Goal: Check status: Check status

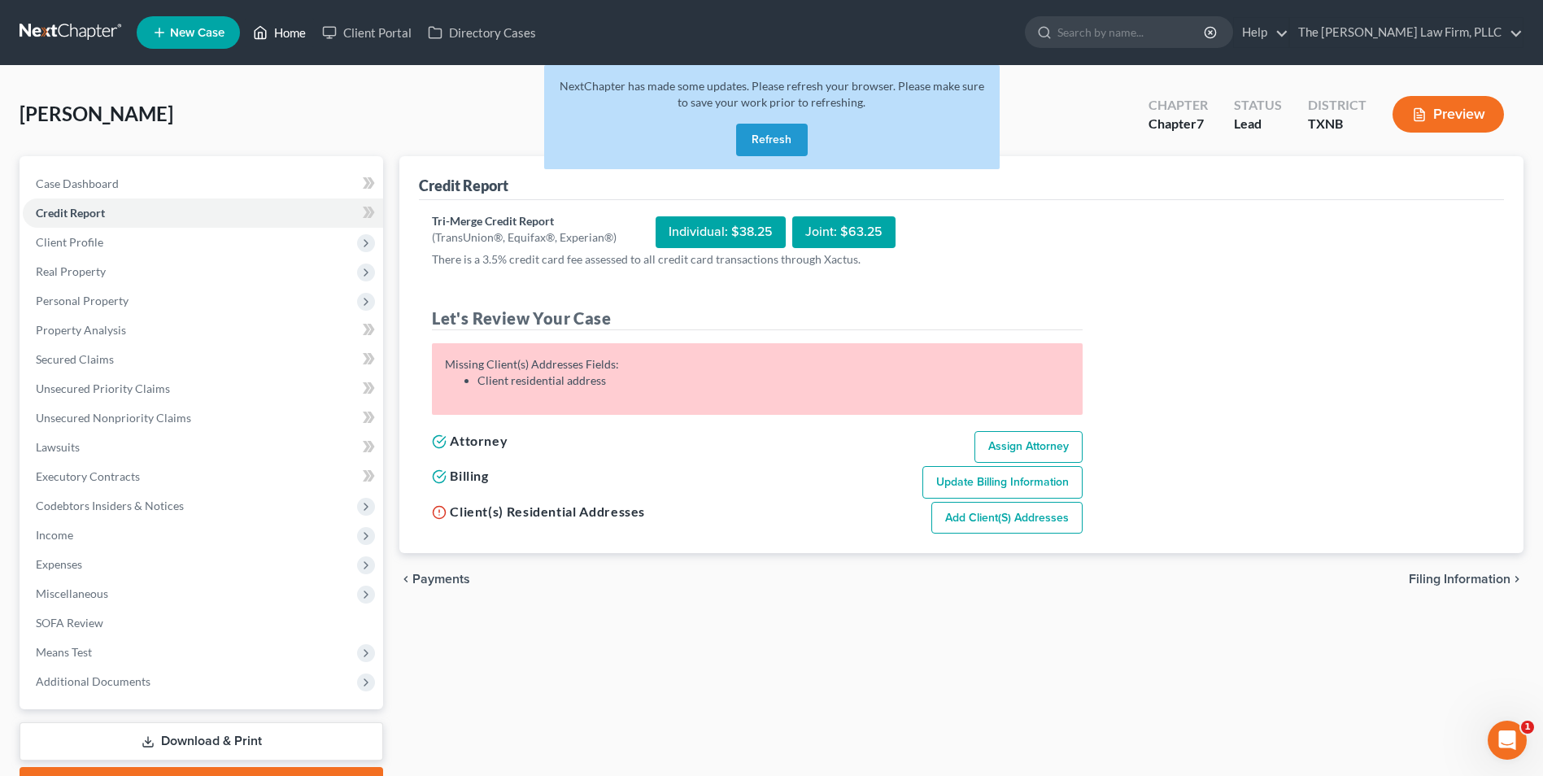
click at [290, 37] on link "Home" at bounding box center [279, 32] width 69 height 29
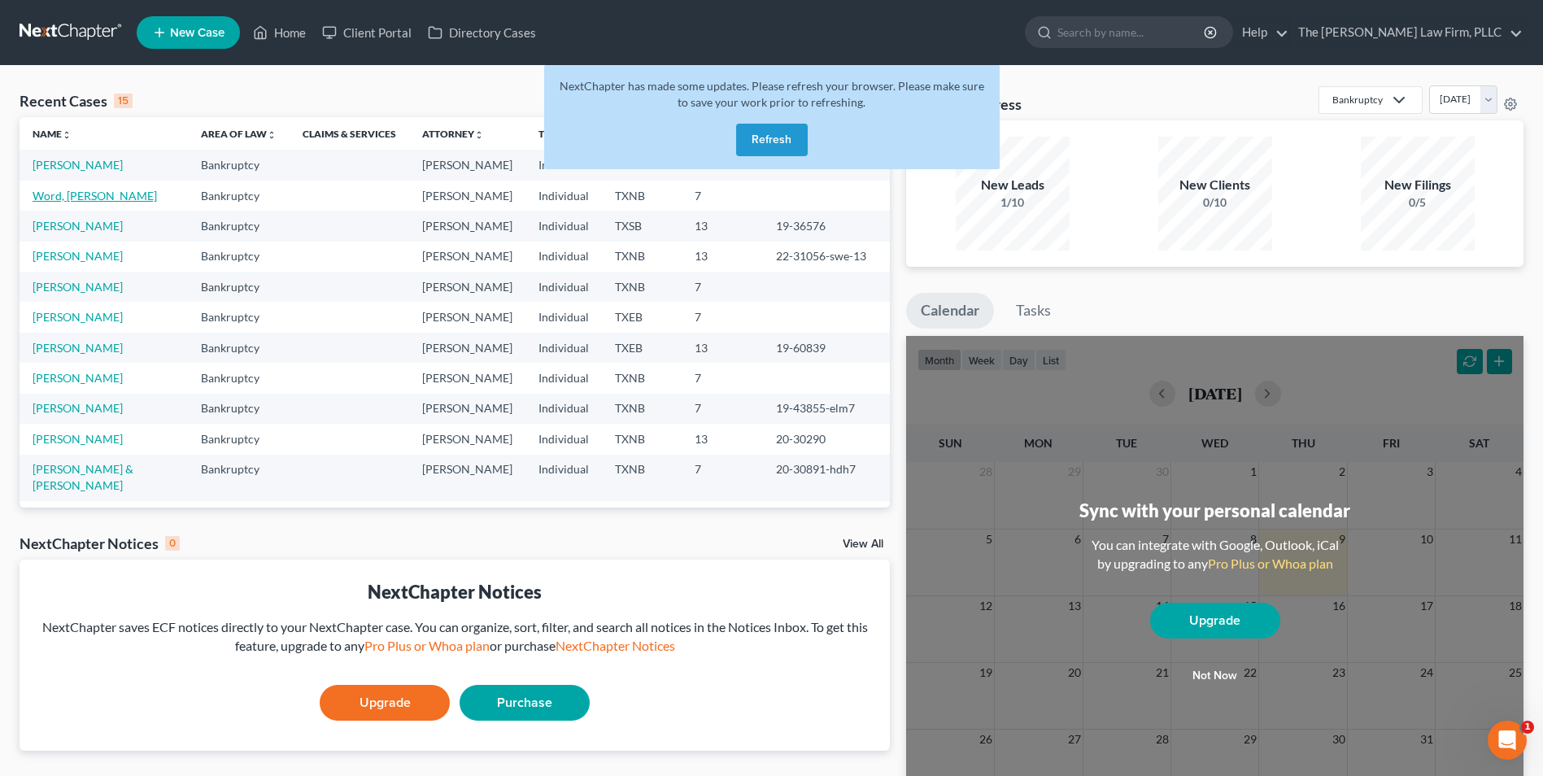
click at [80, 196] on link "Word, [PERSON_NAME]" at bounding box center [95, 196] width 124 height 14
select select "4"
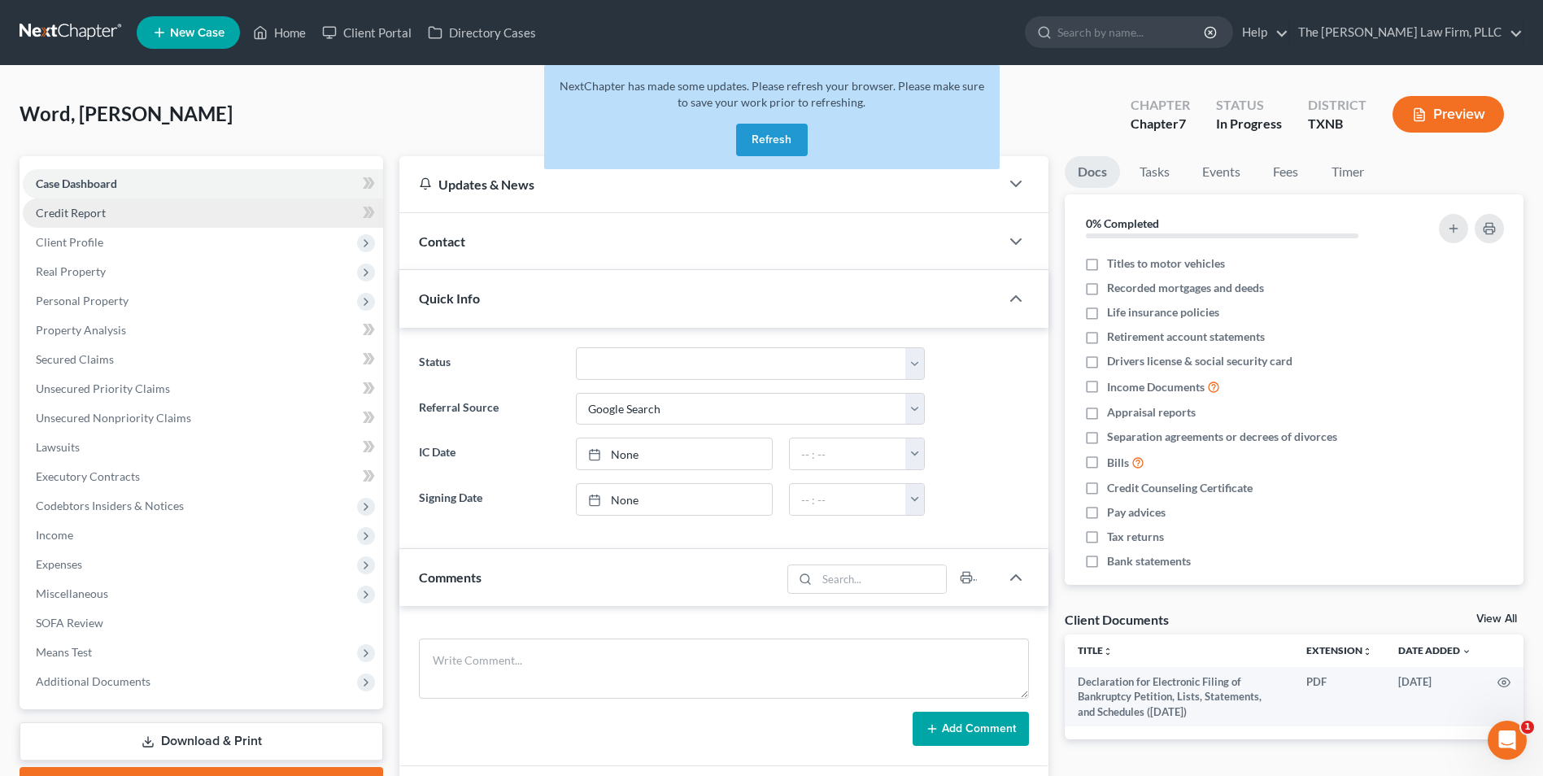
click at [81, 211] on span "Credit Report" at bounding box center [71, 213] width 70 height 14
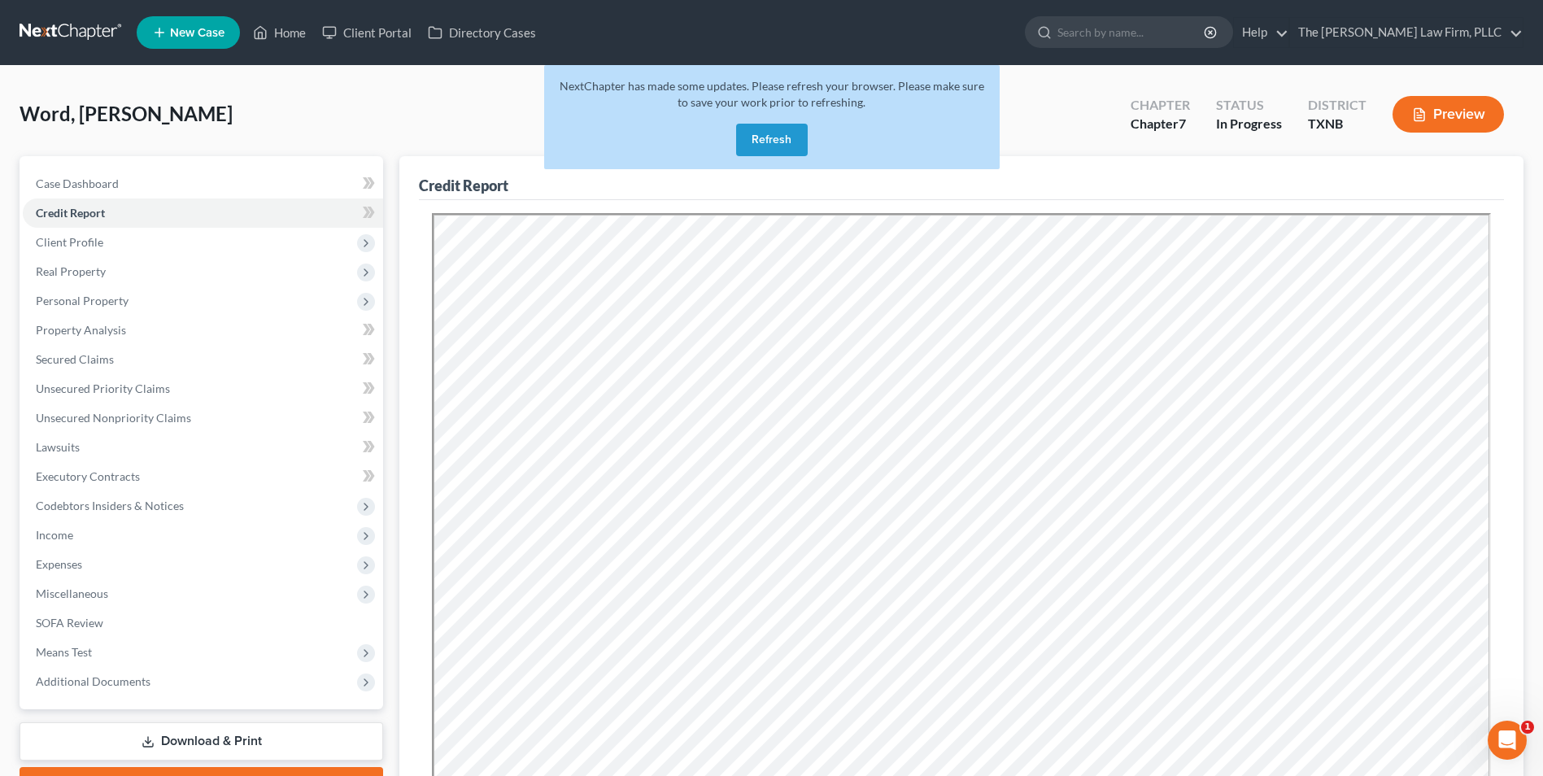
click at [1443, 113] on button "Preview" at bounding box center [1447, 114] width 111 height 37
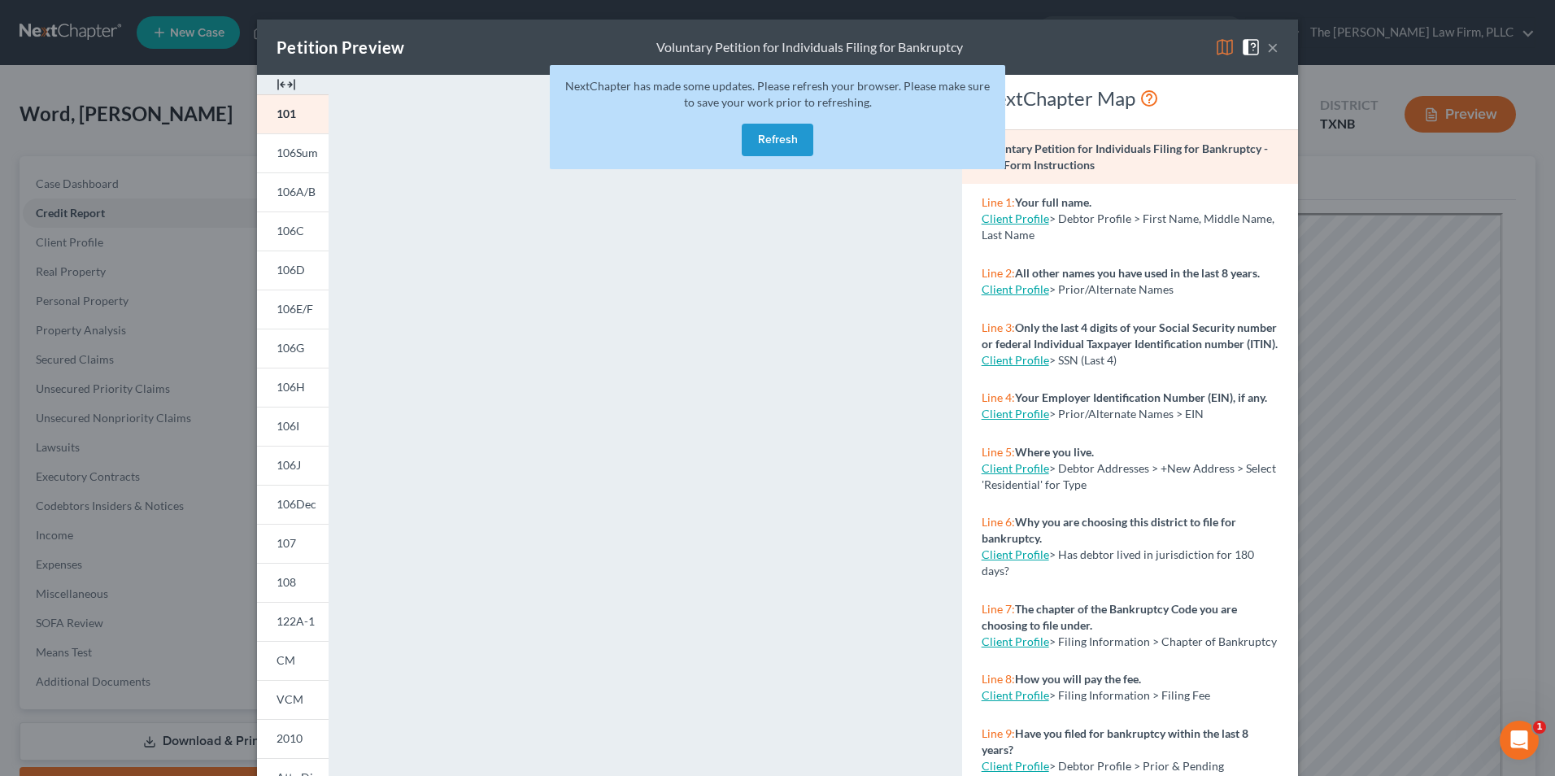
click at [784, 146] on button "Refresh" at bounding box center [778, 140] width 72 height 33
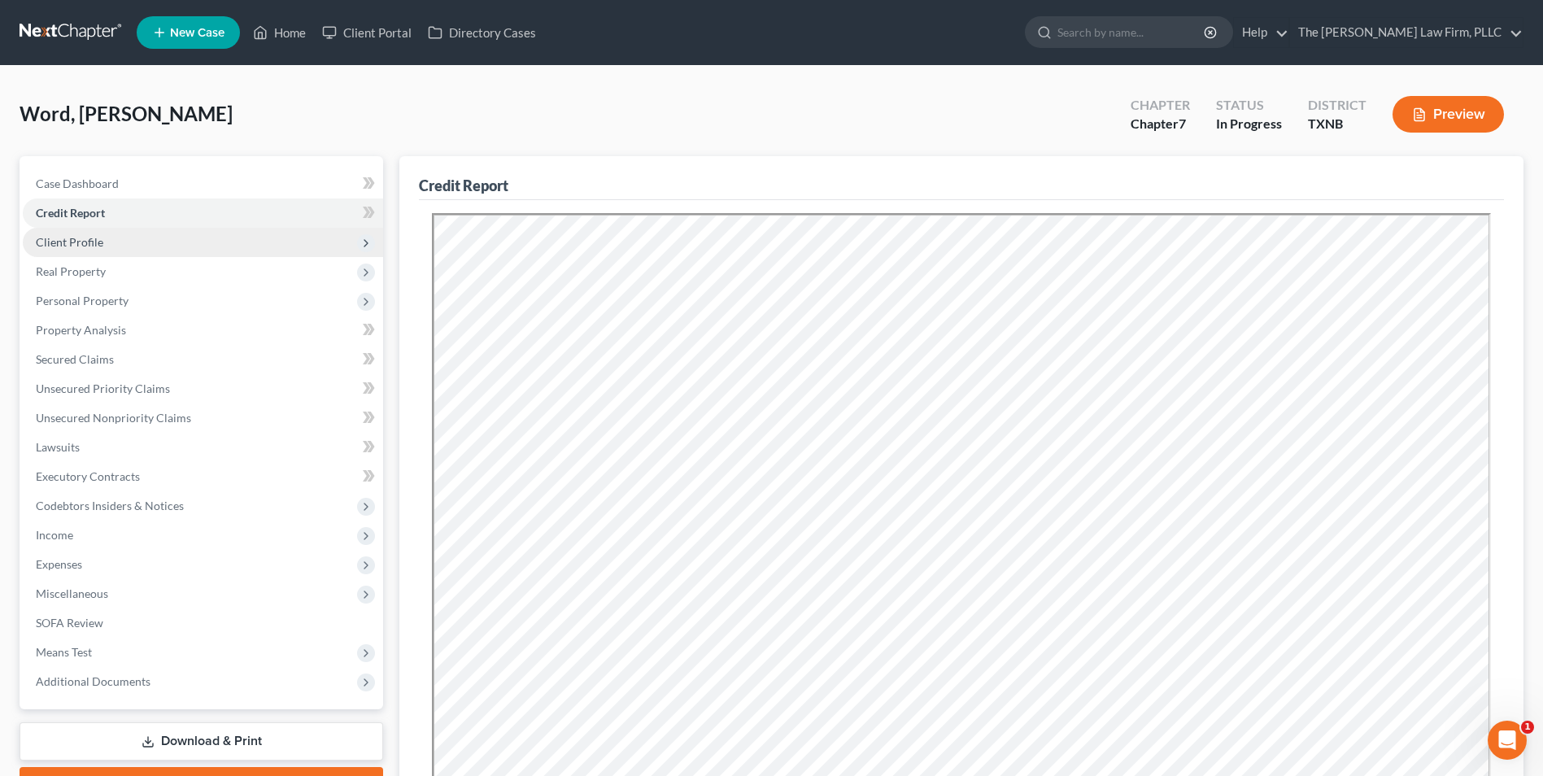
click at [84, 245] on span "Client Profile" at bounding box center [69, 242] width 67 height 14
